Goal: Find contact information: Find contact information

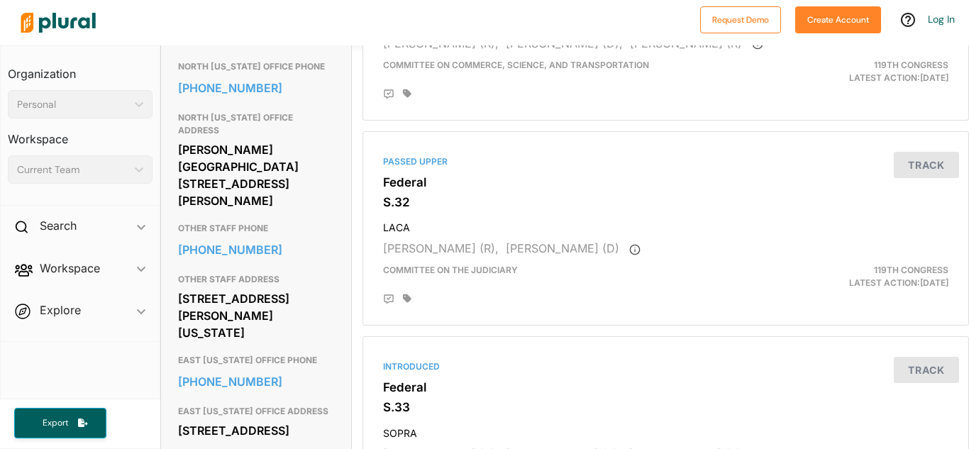
scroll to position [855, 0]
drag, startPoint x: 178, startPoint y: 100, endPoint x: 277, endPoint y: 130, distance: 103.0
click at [277, 138] on div "Lee Park Tower II 3626 N. Hall St., Suite 410 Dallas, TX 75219" at bounding box center [256, 174] width 156 height 72
copy div "Lee Park Tower II 3626 N. Hall St., Suite 410 Dallas, TX 75219"
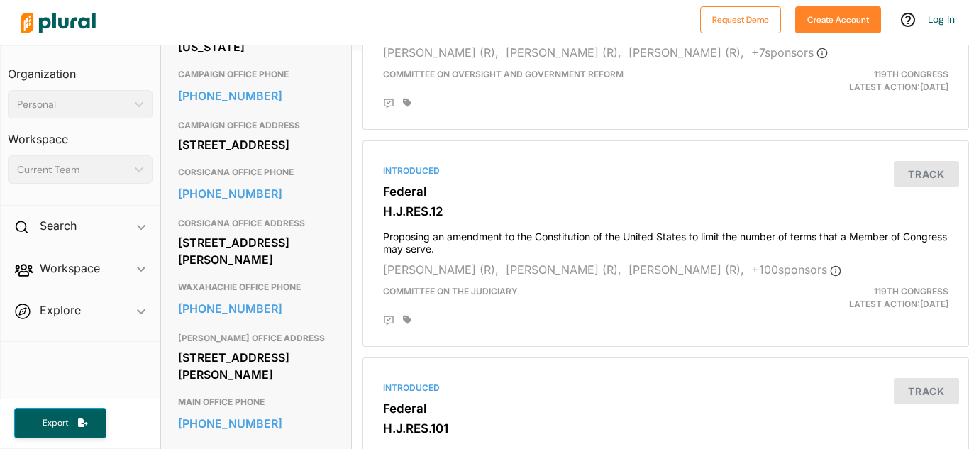
scroll to position [663, 0]
drag, startPoint x: 184, startPoint y: 147, endPoint x: 302, endPoint y: 173, distance: 121.4
click at [302, 156] on div "791 Highway 77 North Suite C258 Waxahachie, TX 75164" at bounding box center [256, 145] width 156 height 21
drag, startPoint x: 179, startPoint y: 149, endPoint x: 311, endPoint y: 189, distance: 137.8
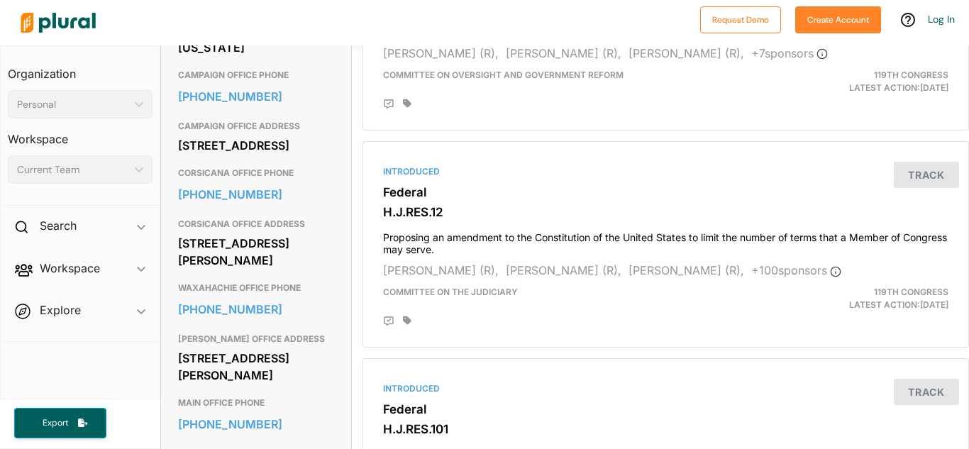
click at [311, 156] on div "791 Highway 77 North Suite C258 Waxahachie, TX 75164" at bounding box center [256, 145] width 156 height 21
click at [208, 386] on div "2001 Bates Drive Suite 100 Waxahachie, TX 75167" at bounding box center [256, 367] width 156 height 38
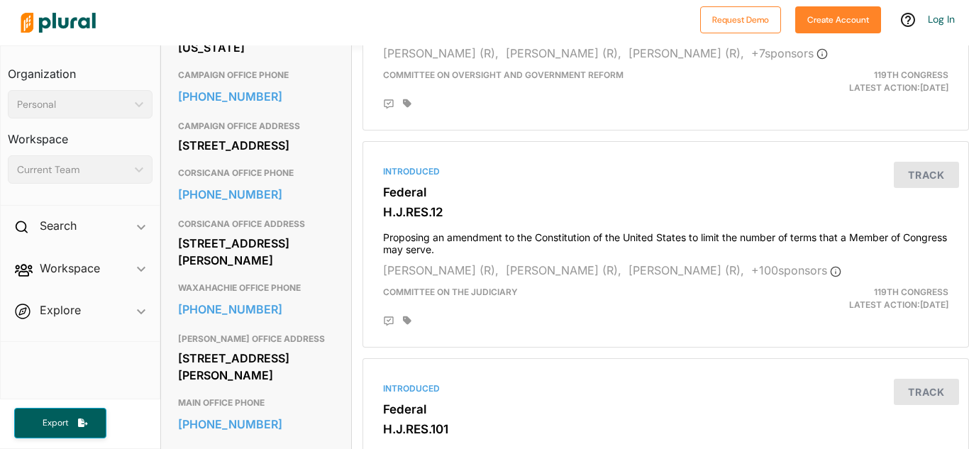
drag, startPoint x: 180, startPoint y: 396, endPoint x: 311, endPoint y: 415, distance: 131.9
click at [311, 386] on div "2001 Bates Drive Suite 100 Waxahachie, TX 75167" at bounding box center [256, 367] width 156 height 38
copy div "2001 Bates Drive Suite 100 Waxahachie, TX 75167"
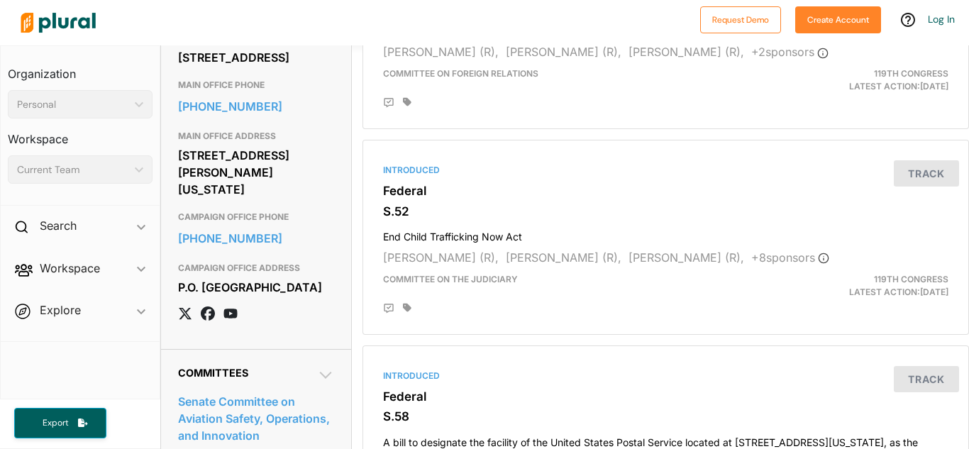
scroll to position [1461, 0]
